Goal: Task Accomplishment & Management: Manage account settings

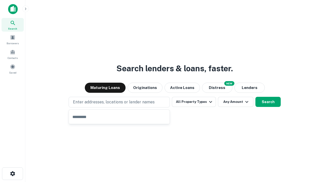
type input "**********"
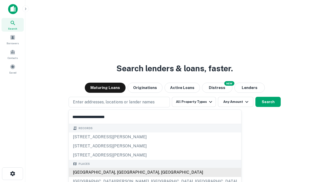
click at [121, 173] on div "[GEOGRAPHIC_DATA], [GEOGRAPHIC_DATA], [GEOGRAPHIC_DATA]" at bounding box center [155, 172] width 172 height 9
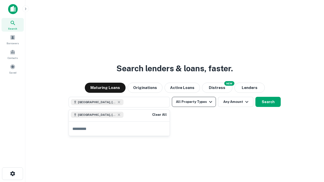
click at [194, 102] on button "All Property Types" at bounding box center [194, 102] width 44 height 10
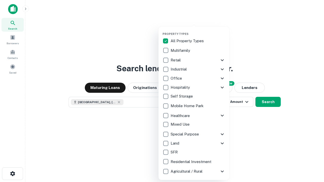
click at [198, 31] on button "button" at bounding box center [198, 31] width 71 height 0
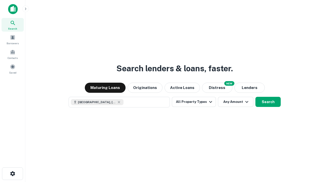
scroll to position [8, 0]
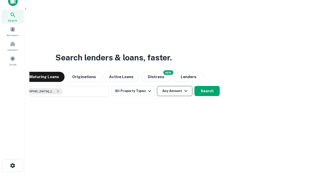
click at [157, 86] on button "Any Amount" at bounding box center [174, 91] width 35 height 10
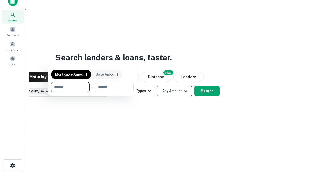
scroll to position [36, 143]
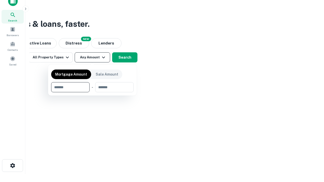
type input "*******"
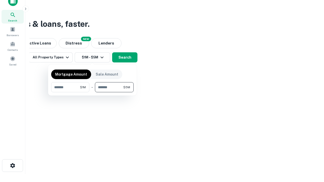
type input "*******"
click at [92, 92] on button "button" at bounding box center [92, 92] width 83 height 0
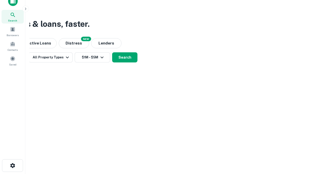
scroll to position [8, 0]
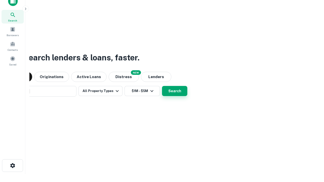
click at [162, 86] on button "Search" at bounding box center [174, 91] width 25 height 10
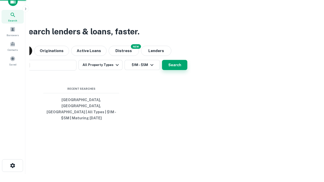
scroll to position [16, 143]
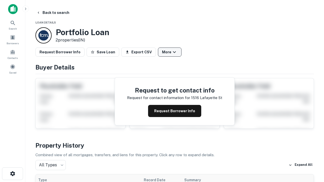
click at [170, 52] on button "More" at bounding box center [170, 52] width 24 height 9
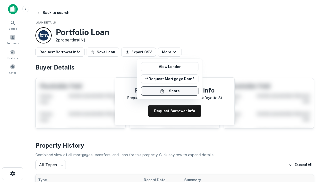
click at [170, 91] on button "Share" at bounding box center [169, 91] width 57 height 9
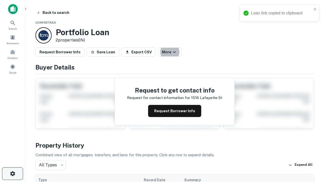
click at [12, 174] on icon "button" at bounding box center [13, 174] width 6 height 6
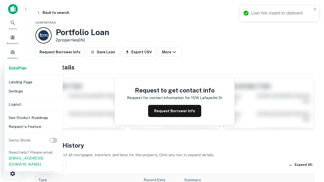
click at [33, 104] on li "Logout" at bounding box center [34, 104] width 54 height 9
